Goal: Task Accomplishment & Management: Complete application form

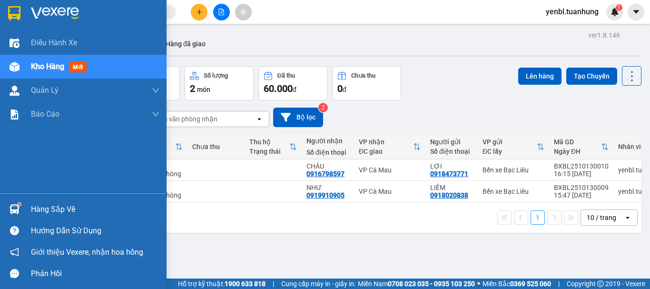
click at [28, 210] on div "Hàng sắp về" at bounding box center [83, 208] width 167 height 21
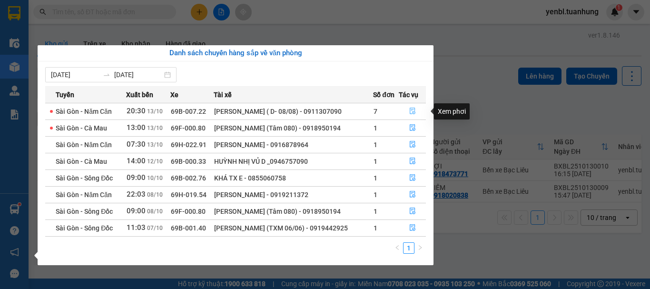
click at [415, 110] on icon "file-done" at bounding box center [412, 111] width 7 height 7
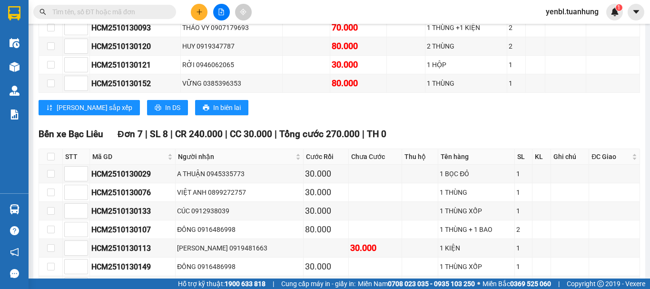
scroll to position [3171, 0]
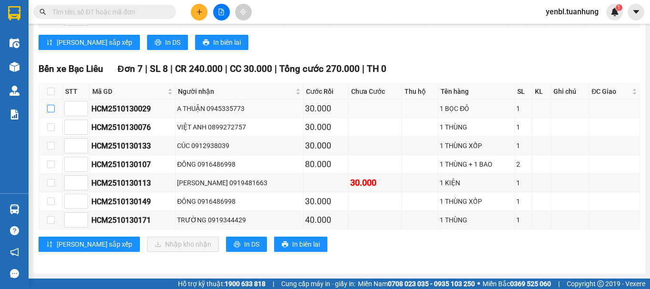
click at [52, 109] on input "checkbox" at bounding box center [51, 109] width 8 height 8
checkbox input "true"
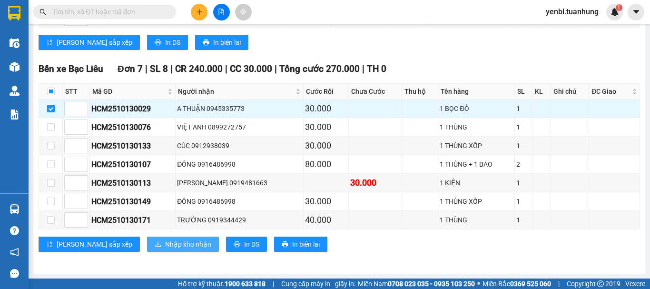
click at [165, 247] on span "Nhập kho nhận" at bounding box center [188, 244] width 46 height 10
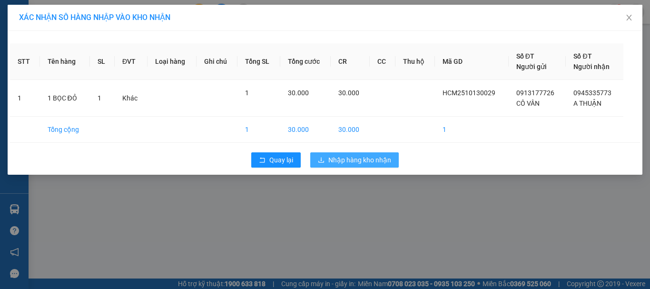
click at [354, 161] on span "Nhập hàng kho nhận" at bounding box center [359, 160] width 63 height 10
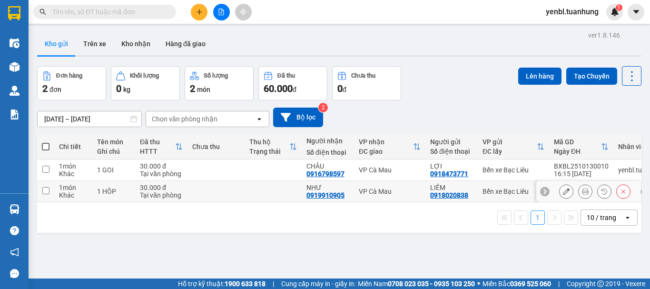
click at [44, 185] on td at bounding box center [45, 191] width 17 height 21
checkbox input "true"
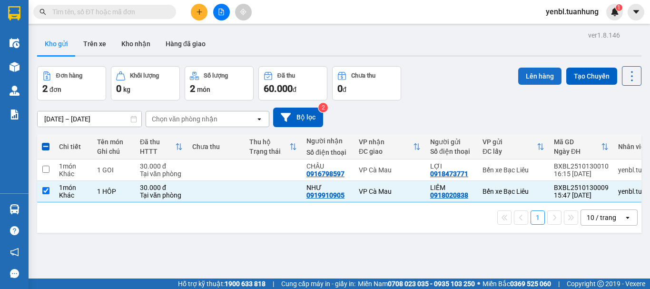
click at [532, 70] on button "Lên hàng" at bounding box center [539, 76] width 43 height 17
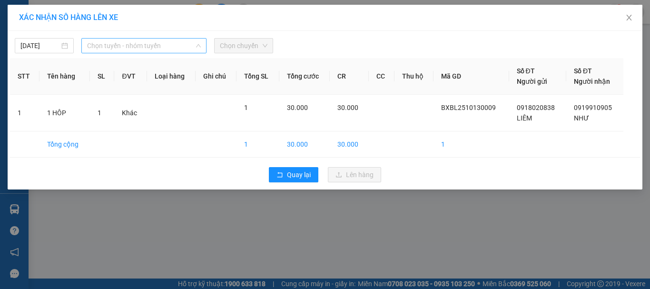
click at [149, 47] on span "Chọn tuyến - nhóm tuyến" at bounding box center [144, 46] width 114 height 14
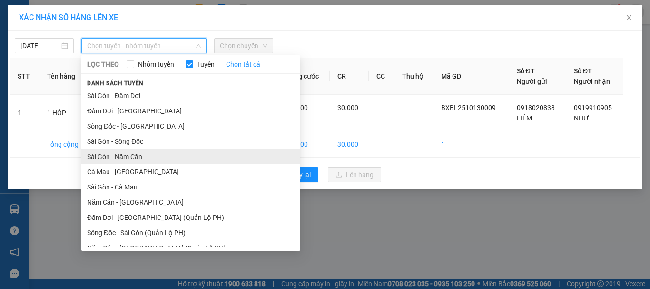
drag, startPoint x: 142, startPoint y: 154, endPoint x: 196, endPoint y: 83, distance: 89.0
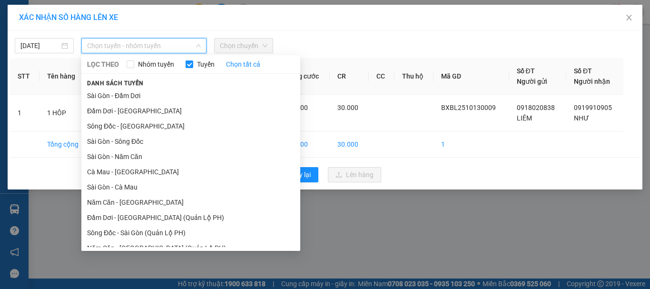
click at [142, 154] on li "Sài Gòn - Năm Căn" at bounding box center [190, 156] width 219 height 15
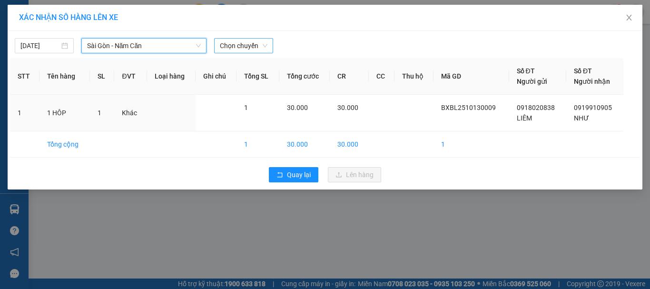
click at [251, 51] on span "Chọn chuyến" at bounding box center [244, 46] width 48 height 14
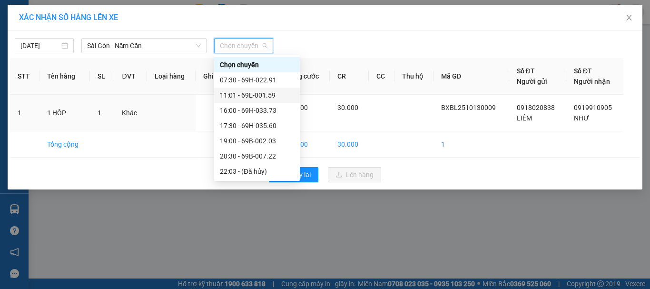
click at [261, 96] on div "11:01 - 69E-001.59" at bounding box center [257, 95] width 74 height 10
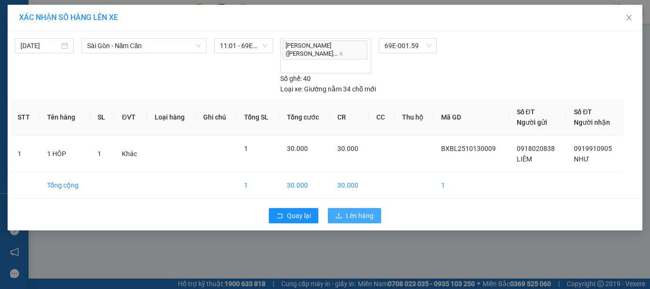
drag, startPoint x: 353, startPoint y: 193, endPoint x: 196, endPoint y: 182, distance: 157.4
click at [353, 210] on span "Lên hàng" at bounding box center [360, 215] width 28 height 10
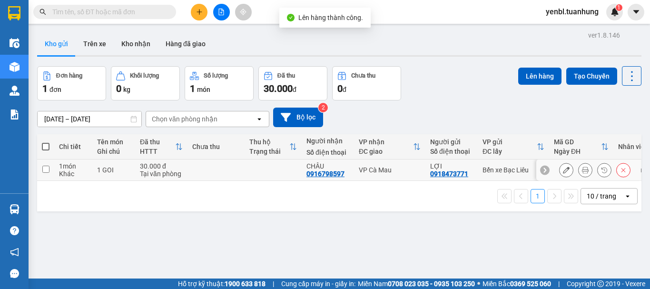
click at [48, 169] on input "checkbox" at bounding box center [45, 169] width 7 height 7
checkbox input "true"
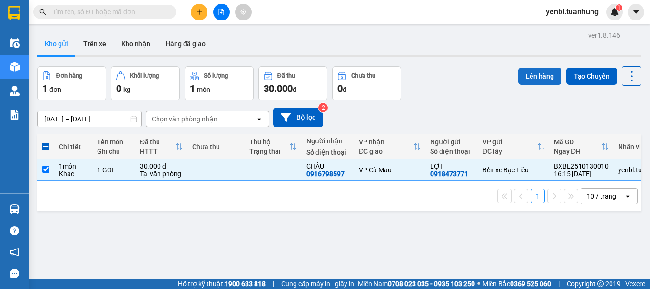
click at [550, 74] on button "Lên hàng" at bounding box center [539, 76] width 43 height 17
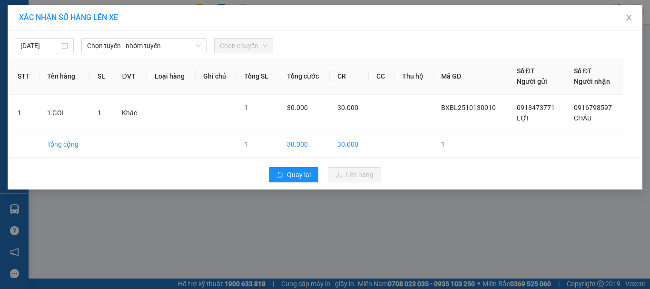
click at [193, 260] on div "XÁC NHẬN SỐ HÀNG LÊN XE [DATE] Chọn tuyến - nhóm tuyến Chọn chuyến STT Tên hàng…" at bounding box center [325, 144] width 650 height 289
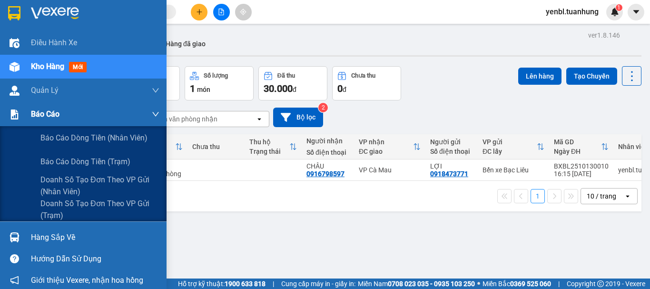
click at [23, 113] on div "Báo cáo" at bounding box center [83, 114] width 167 height 24
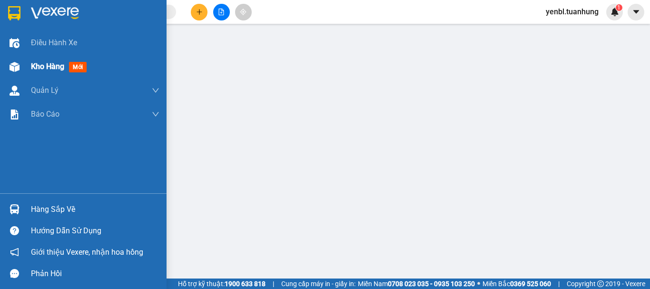
click at [34, 62] on span "Kho hàng" at bounding box center [47, 66] width 33 height 9
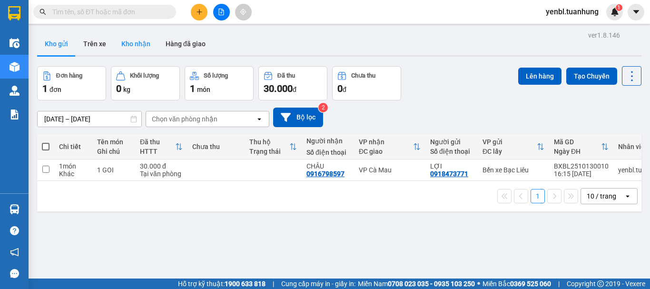
click at [133, 37] on button "Kho nhận" at bounding box center [136, 43] width 44 height 23
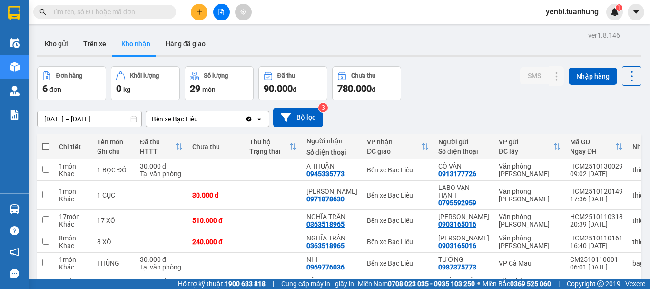
click at [93, 8] on input "text" at bounding box center [108, 12] width 112 height 10
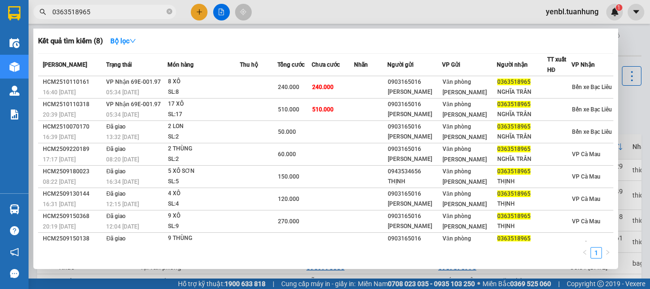
type input "0363518965"
click at [640, 99] on div at bounding box center [325, 144] width 650 height 289
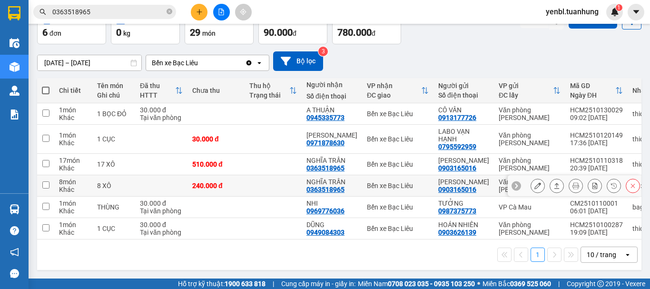
scroll to position [60, 0]
click at [194, 5] on button at bounding box center [199, 12] width 17 height 17
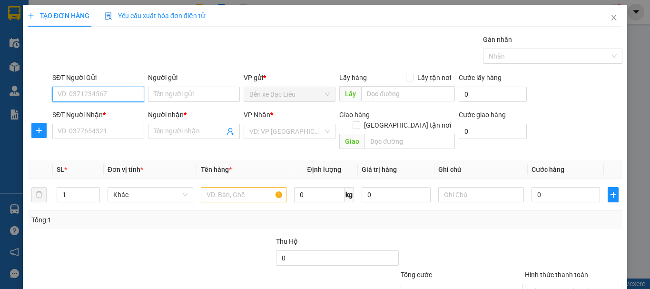
click at [93, 93] on input "SĐT Người Gửi" at bounding box center [98, 94] width 92 height 15
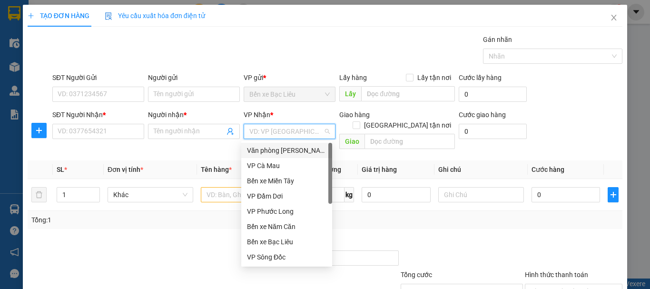
click at [267, 133] on input "search" at bounding box center [286, 131] width 74 height 14
click at [271, 152] on div "Văn phòng [PERSON_NAME]" at bounding box center [286, 150] width 79 height 10
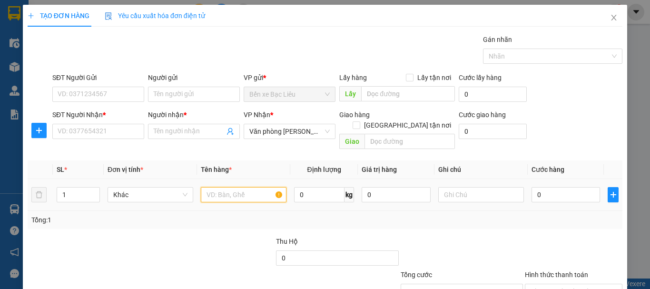
click at [232, 187] on input "text" at bounding box center [244, 194] width 86 height 15
type input "1 THUNG"
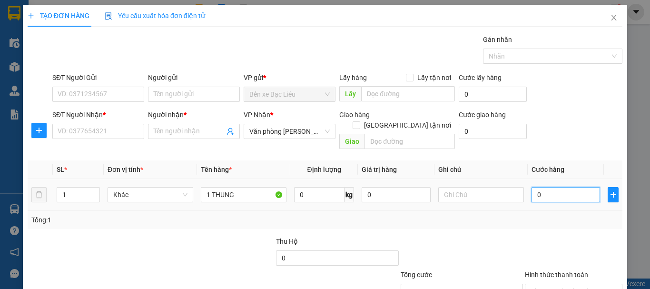
click at [572, 187] on input "0" at bounding box center [565, 194] width 69 height 15
type input "3"
type input "30"
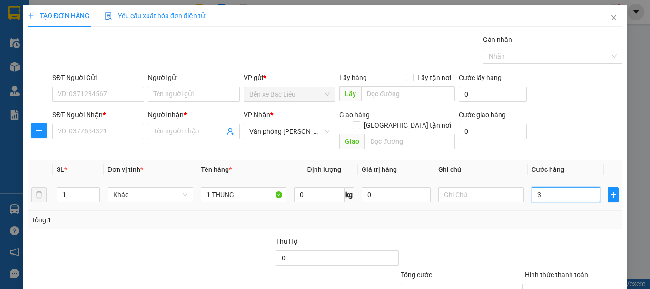
type input "30"
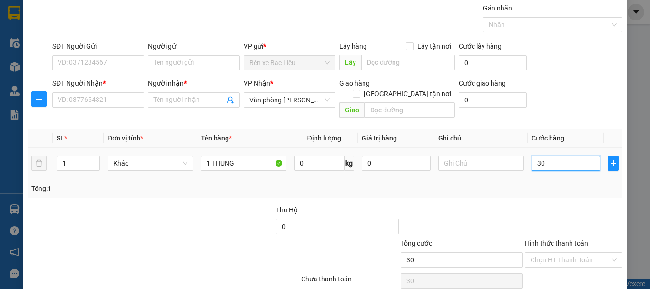
scroll to position [63, 0]
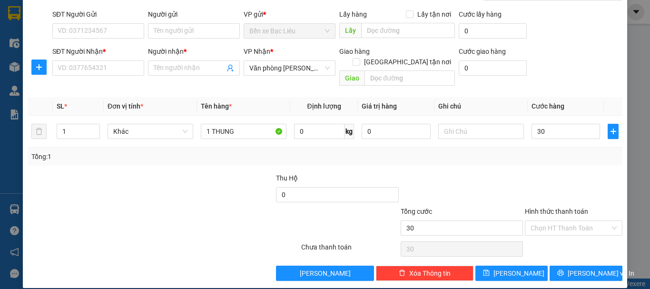
type input "30.000"
click at [558, 227] on div "Hình thức thanh toán Chọn HT Thanh Toán" at bounding box center [574, 222] width 98 height 33
click at [181, 33] on input "Người gửi" at bounding box center [194, 30] width 92 height 15
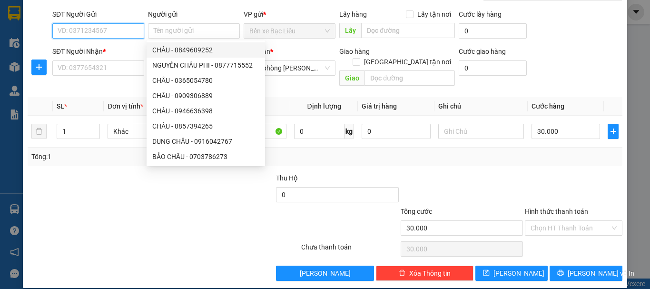
click at [129, 32] on input "SĐT Người Gửi" at bounding box center [98, 30] width 92 height 15
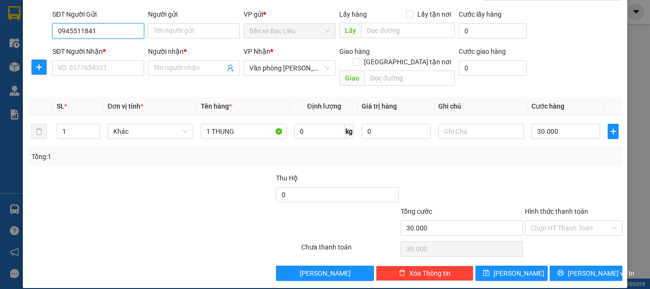
click at [129, 32] on input "0945511841" at bounding box center [98, 30] width 92 height 15
click at [67, 29] on input "0945511841" at bounding box center [98, 30] width 92 height 15
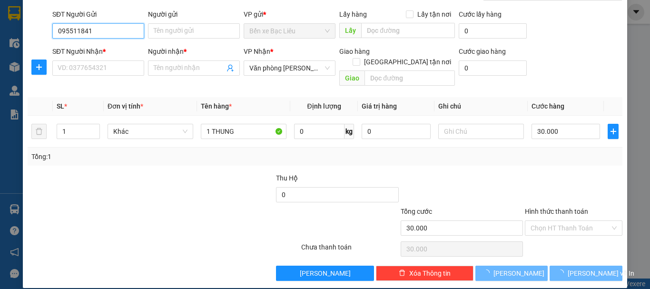
type input "0915511841"
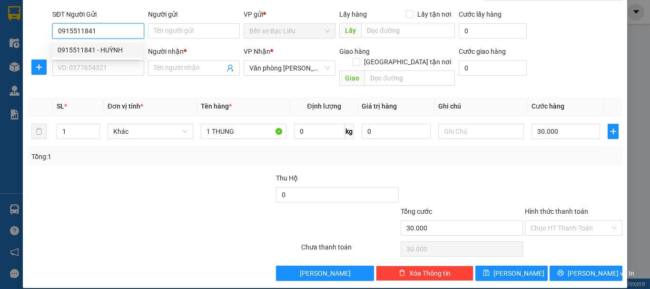
click at [102, 50] on div "0915511841 - HUỲNH" at bounding box center [97, 50] width 79 height 10
type input "HUỲNH"
type input "0915511841"
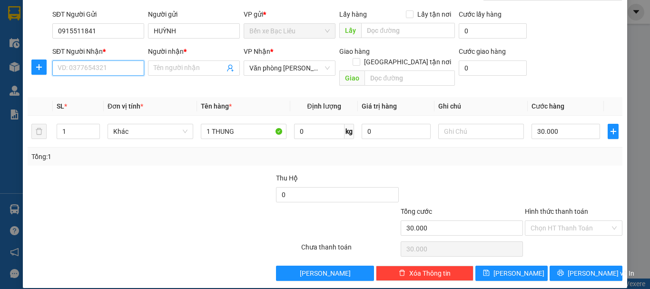
click at [102, 69] on input "SĐT Người Nhận *" at bounding box center [98, 67] width 92 height 15
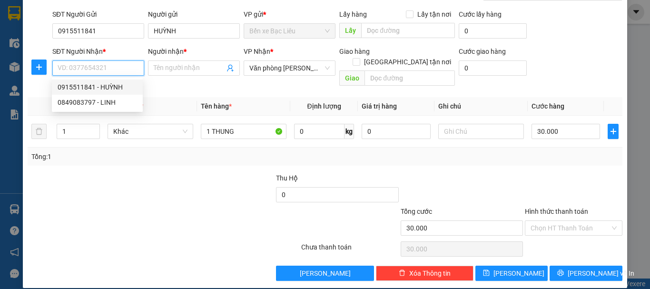
click at [95, 71] on input "SĐT Người Nhận *" at bounding box center [98, 67] width 92 height 15
click at [99, 86] on div "0944753793 - TRÂN" at bounding box center [97, 87] width 79 height 10
type input "0944753793"
type input "TRÂN"
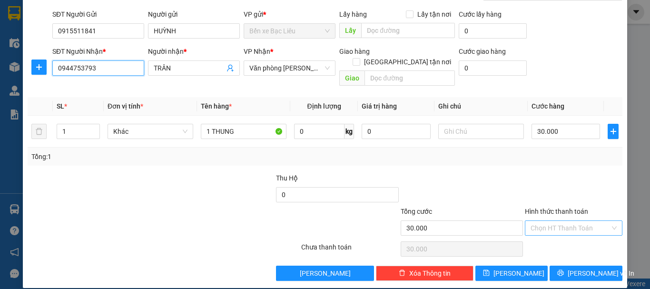
type input "0944753793"
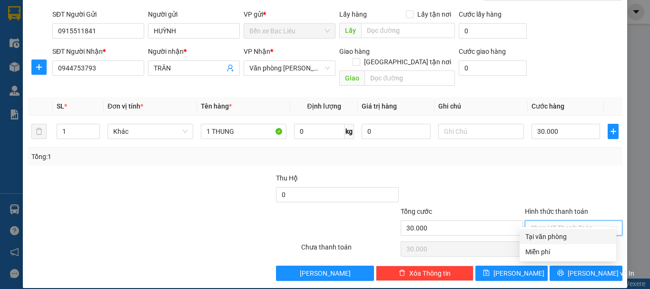
click at [548, 221] on input "Hình thức thanh toán" at bounding box center [570, 228] width 79 height 14
click at [551, 233] on div "Tại văn phòng" at bounding box center [567, 236] width 85 height 10
type input "0"
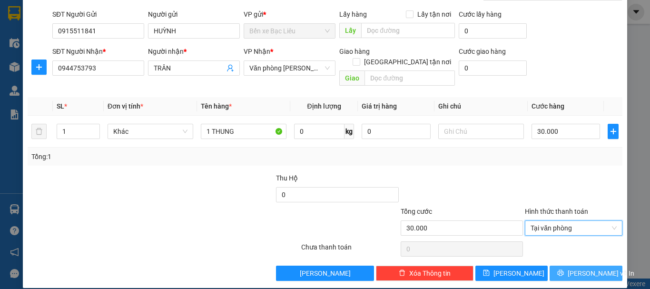
click at [564, 269] on icon "printer" at bounding box center [560, 272] width 7 height 7
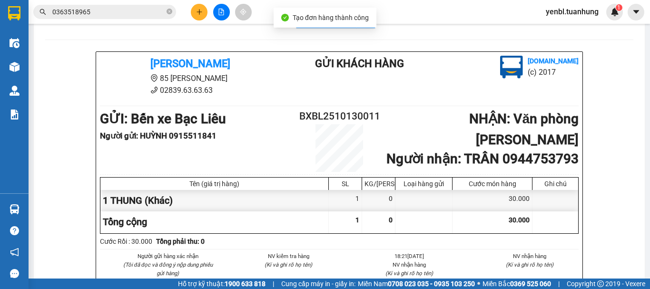
scroll to position [48, 0]
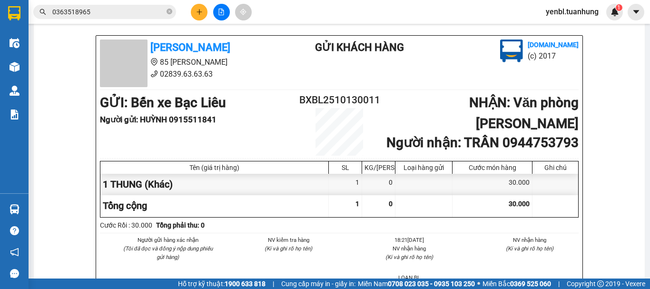
click at [410, 216] on div at bounding box center [423, 205] width 57 height 21
